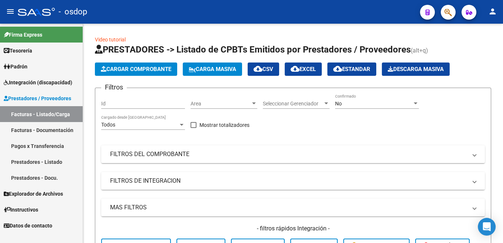
click at [54, 114] on link "Facturas - Listado/Carga" at bounding box center [41, 114] width 83 height 16
click at [141, 69] on span "Cargar Comprobante" at bounding box center [136, 69] width 70 height 7
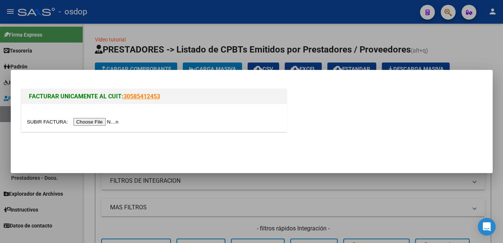
click at [46, 124] on input "file" at bounding box center [74, 122] width 94 height 8
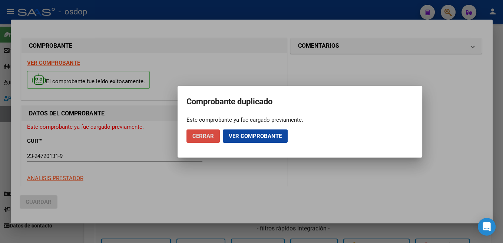
click at [216, 139] on button "Cerrar" at bounding box center [202, 136] width 33 height 13
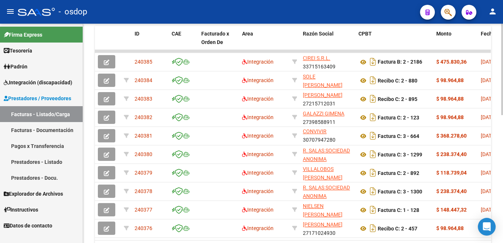
scroll to position [307, 0]
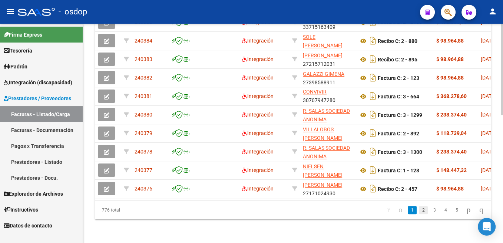
click at [419, 212] on link "2" at bounding box center [423, 210] width 9 height 8
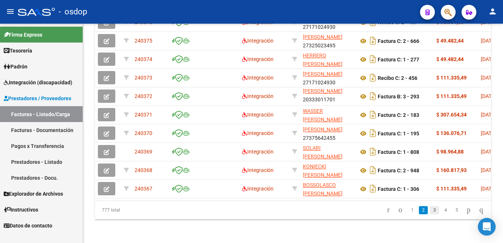
click at [430, 212] on link "3" at bounding box center [434, 210] width 9 height 8
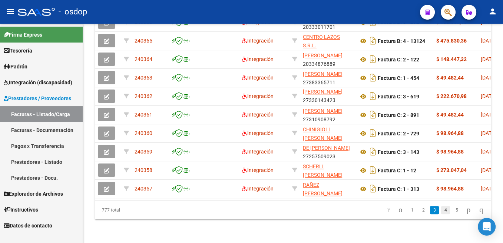
click at [441, 209] on link "4" at bounding box center [445, 210] width 9 height 8
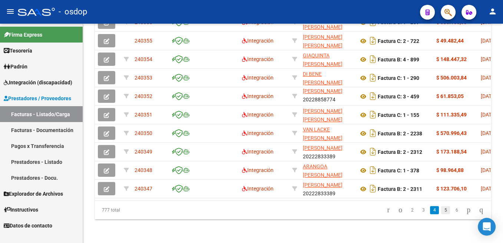
click at [441, 210] on link "5" at bounding box center [445, 210] width 9 height 8
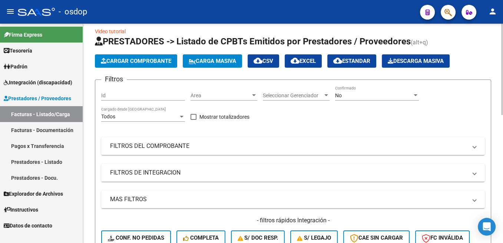
scroll to position [83, 0]
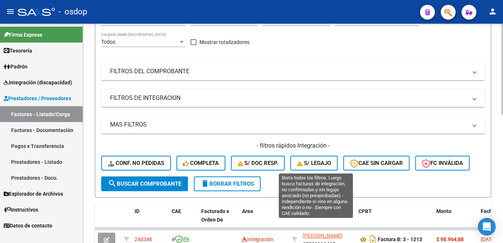
click at [323, 164] on span "S/ legajo" at bounding box center [314, 163] width 34 height 7
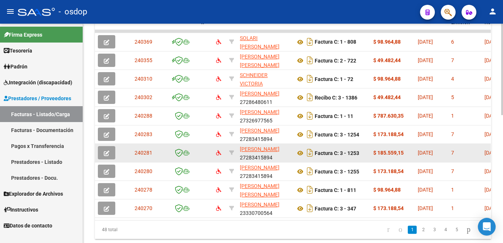
scroll to position [269, 0]
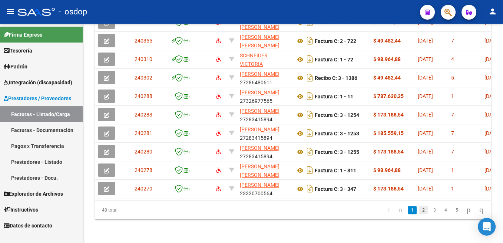
click at [419, 209] on link "2" at bounding box center [423, 210] width 9 height 8
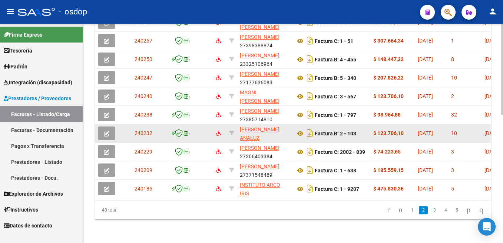
scroll to position [307, 0]
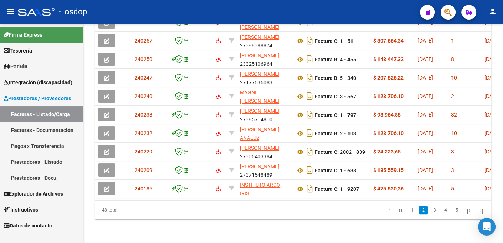
click at [419, 212] on link "2" at bounding box center [423, 210] width 9 height 8
click at [430, 212] on link "3" at bounding box center [434, 210] width 9 height 8
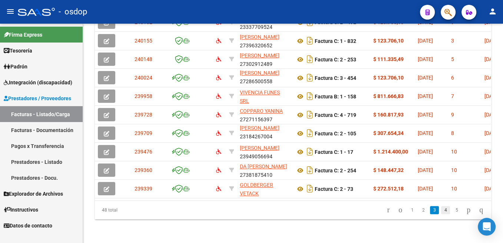
scroll to position [1, 0]
click at [441, 211] on link "4" at bounding box center [445, 210] width 9 height 8
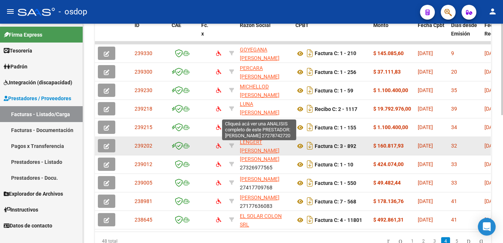
scroll to position [307, 0]
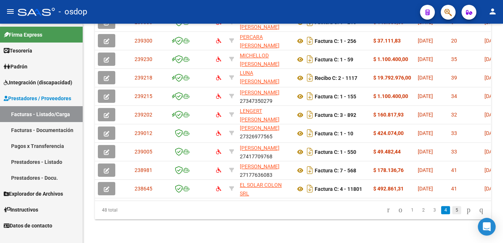
click at [452, 213] on link "5" at bounding box center [456, 210] width 9 height 8
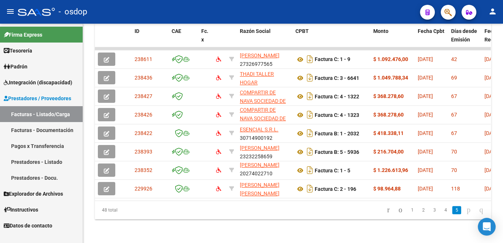
scroll to position [270, 0]
click at [407, 210] on link "1" at bounding box center [411, 210] width 9 height 8
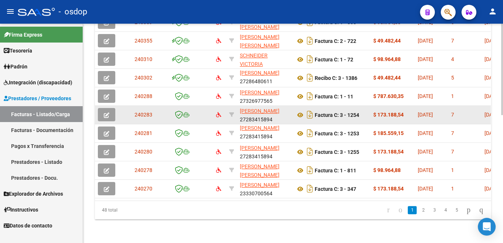
scroll to position [0, 0]
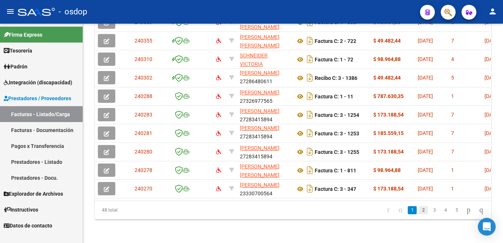
click at [419, 210] on link "2" at bounding box center [423, 210] width 9 height 8
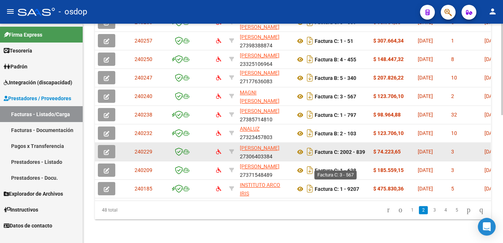
scroll to position [307, 0]
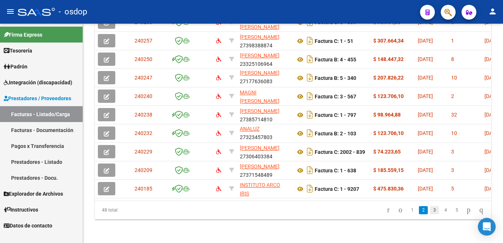
click at [430, 212] on link "3" at bounding box center [434, 210] width 9 height 8
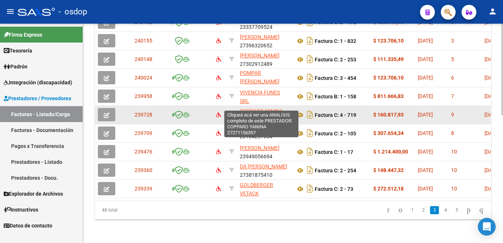
click at [273, 108] on span "COPPARO YANINA" at bounding box center [261, 111] width 43 height 6
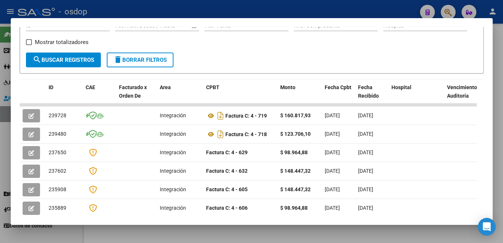
scroll to position [127, 0]
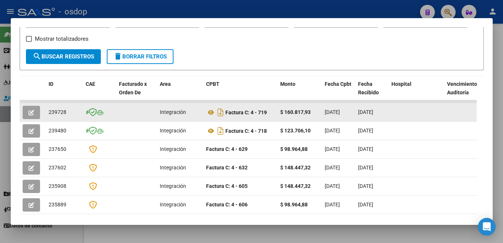
click at [28, 115] on button "button" at bounding box center [31, 112] width 17 height 13
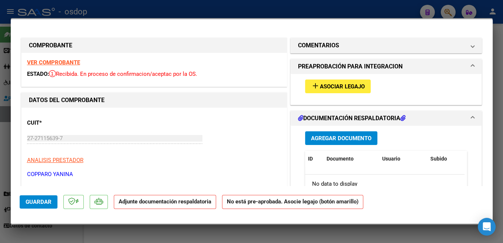
click at [346, 83] on button "add Asociar Legajo" at bounding box center [338, 87] width 66 height 14
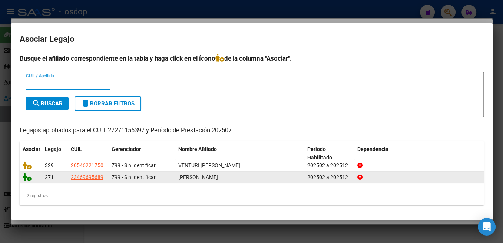
click at [26, 177] on icon at bounding box center [27, 177] width 9 height 8
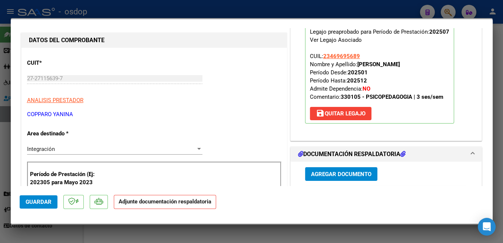
scroll to position [79, 0]
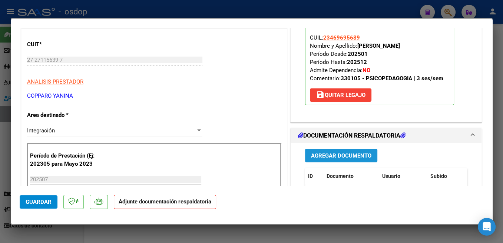
click at [353, 158] on span "Agregar Documento" at bounding box center [341, 156] width 60 height 7
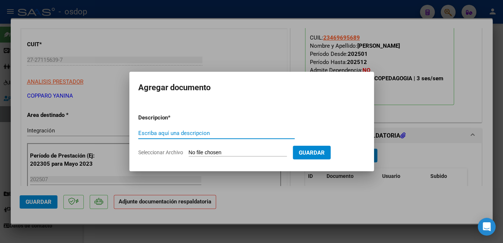
click at [199, 135] on input "Escriba aquí una descripcion" at bounding box center [216, 133] width 156 height 7
type input "Planilla"
click at [213, 152] on input "Seleccionar Archivo" at bounding box center [238, 153] width 98 height 7
type input "C:\fakepath\Planilla Asistencia [DATE]- [PERSON_NAME].pdf"
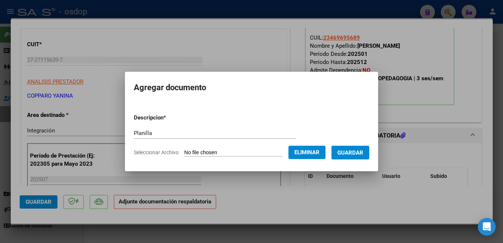
click at [331, 160] on button "Guardar" at bounding box center [350, 153] width 38 height 14
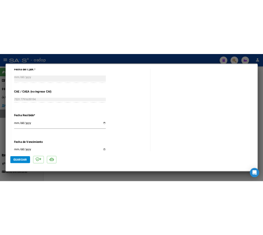
scroll to position [506, 0]
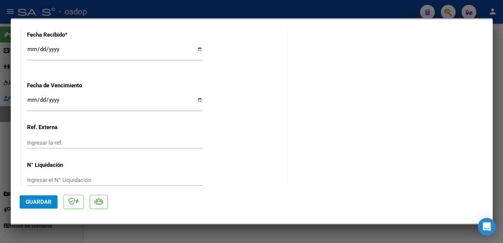
click at [49, 199] on span "Guardar" at bounding box center [39, 202] width 26 height 7
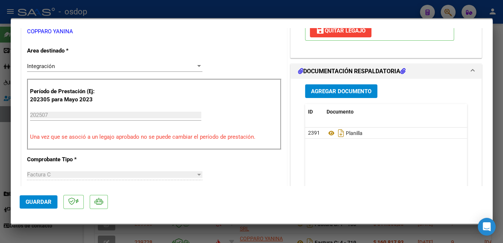
scroll to position [0, 0]
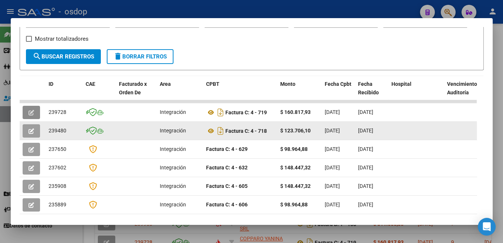
click at [35, 133] on button "button" at bounding box center [31, 130] width 17 height 13
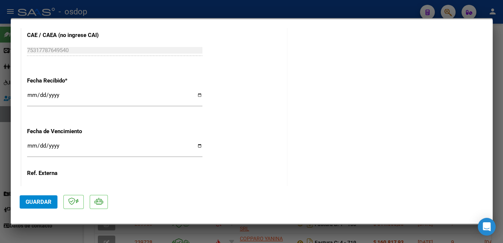
scroll to position [506, 0]
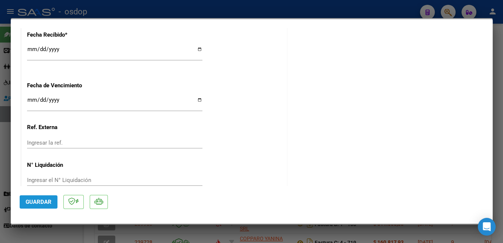
click at [45, 204] on span "Guardar" at bounding box center [39, 202] width 26 height 7
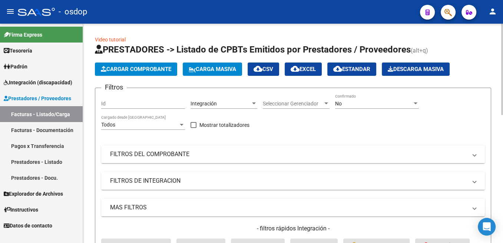
scroll to position [149, 0]
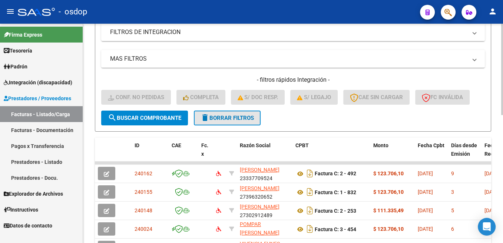
click at [243, 119] on span "delete Borrar Filtros" at bounding box center [226, 118] width 53 height 7
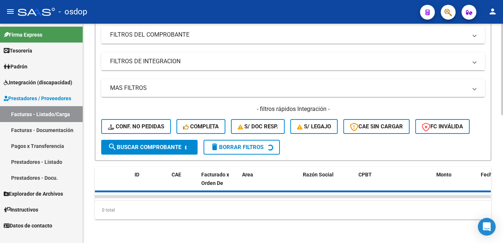
scroll to position [126, 0]
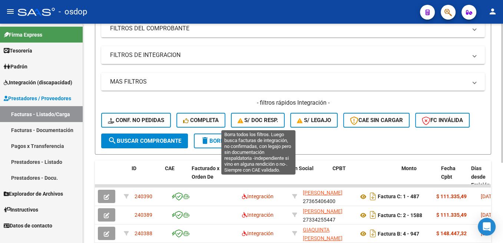
click at [254, 117] on button "S/ Doc Resp." at bounding box center [258, 120] width 54 height 15
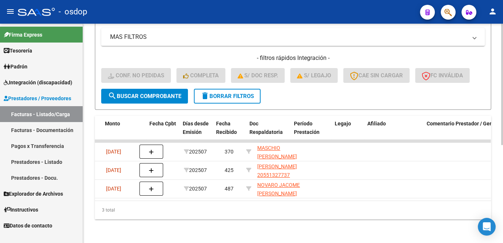
scroll to position [0, 0]
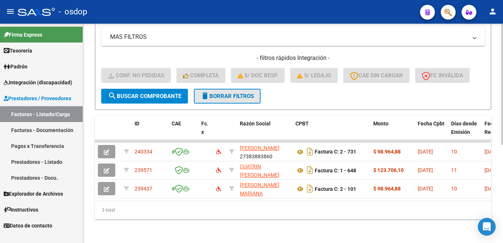
click at [212, 93] on span "delete Borrar Filtros" at bounding box center [226, 96] width 53 height 7
